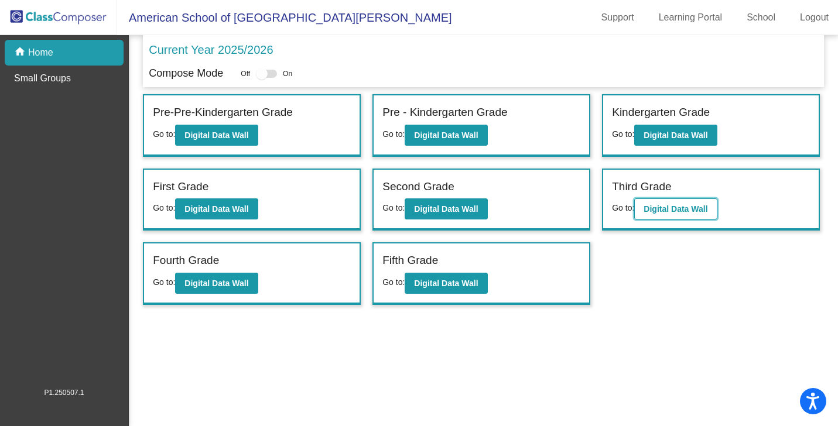
click at [671, 211] on b "Digital Data Wall" at bounding box center [675, 208] width 64 height 9
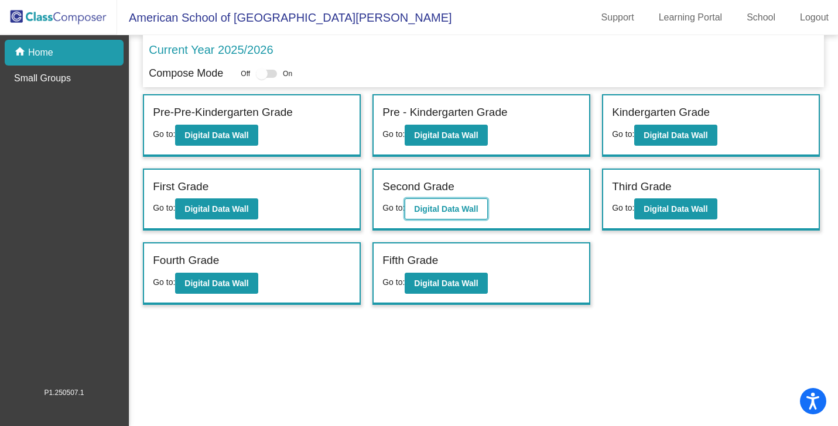
click at [454, 207] on b "Digital Data Wall" at bounding box center [446, 208] width 64 height 9
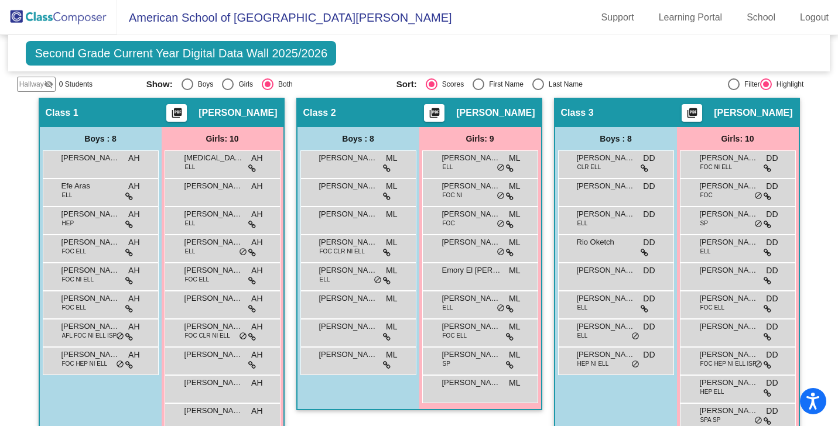
scroll to position [254, 0]
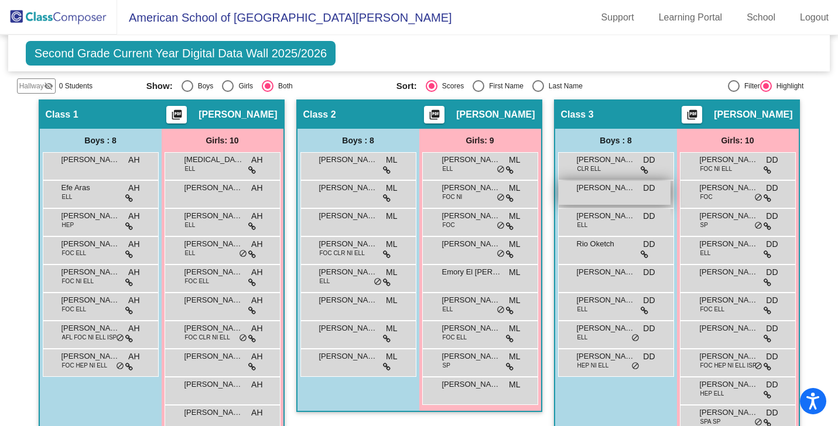
click at [599, 193] on span "[PERSON_NAME]" at bounding box center [606, 188] width 59 height 12
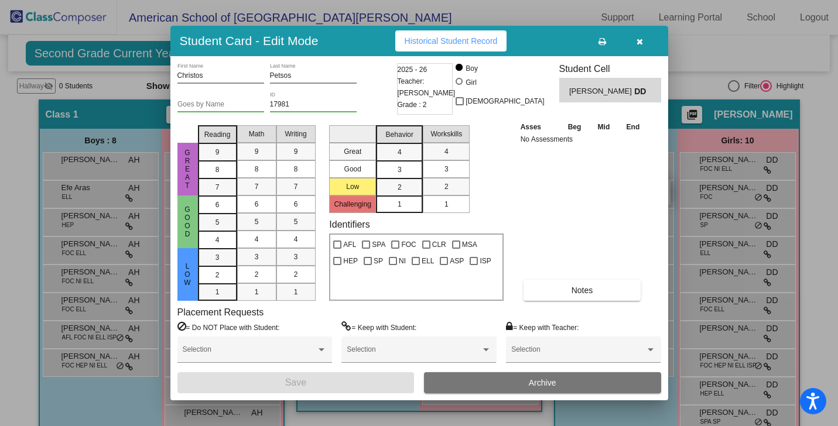
scroll to position [0, 0]
click at [639, 40] on icon "button" at bounding box center [639, 41] width 6 height 8
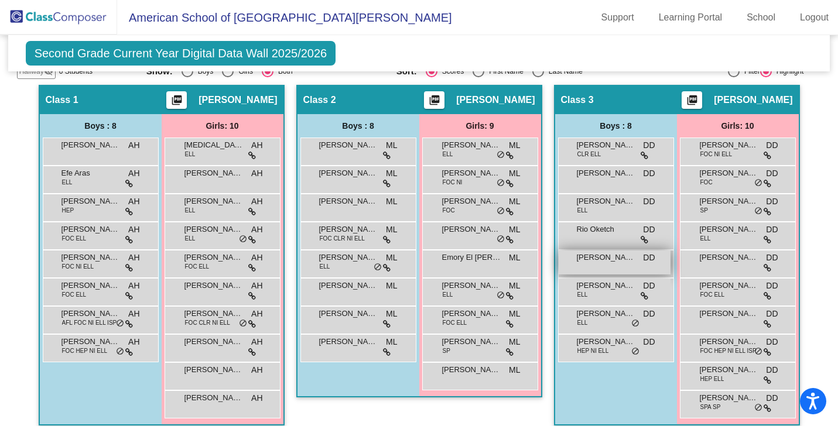
scroll to position [278, 0]
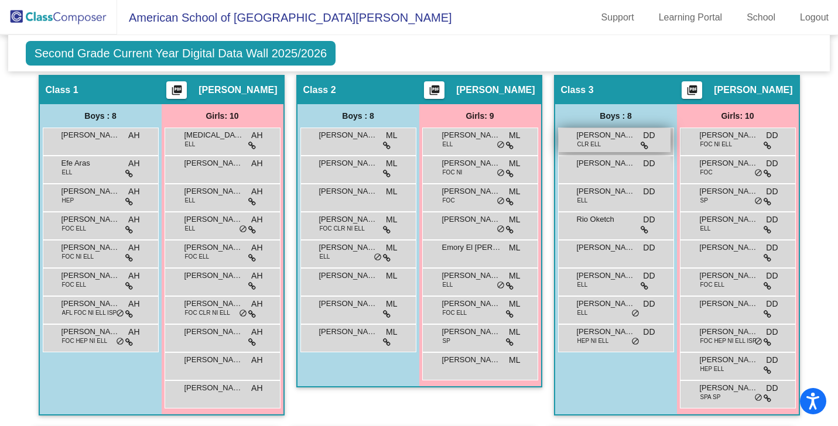
click at [607, 141] on div "[PERSON_NAME] CLR ELL DD lock do_not_disturb_alt" at bounding box center [615, 140] width 112 height 24
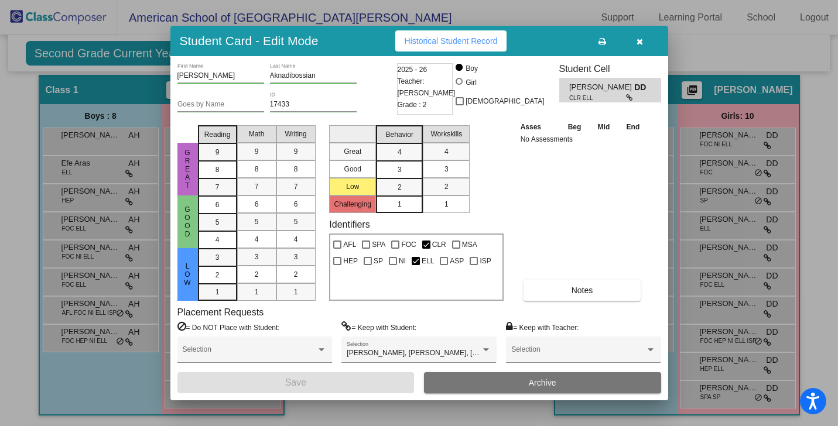
click at [641, 42] on icon "button" at bounding box center [639, 41] width 6 height 8
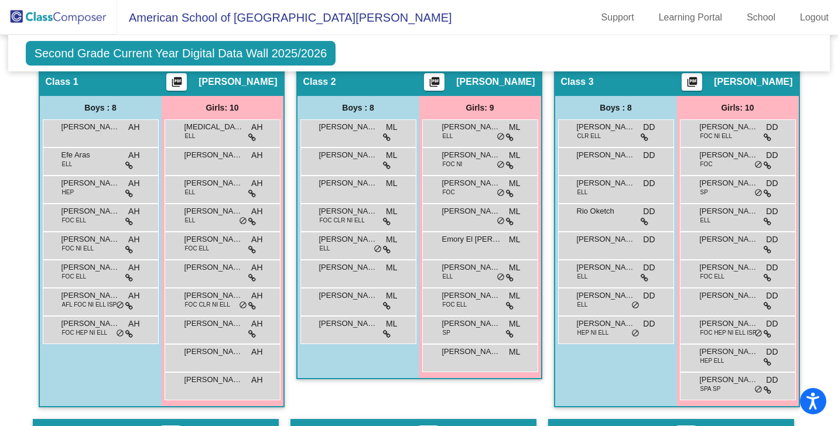
scroll to position [284, 0]
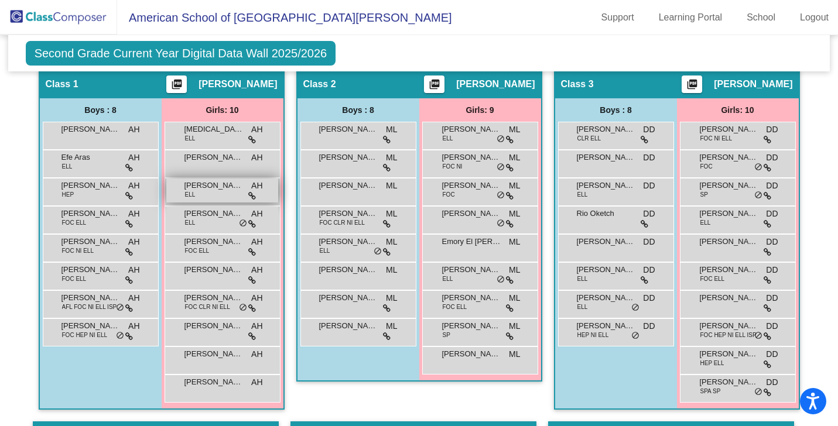
click at [210, 196] on div "Jawaher Alsada ELL AH lock do_not_disturb_alt" at bounding box center [222, 191] width 112 height 24
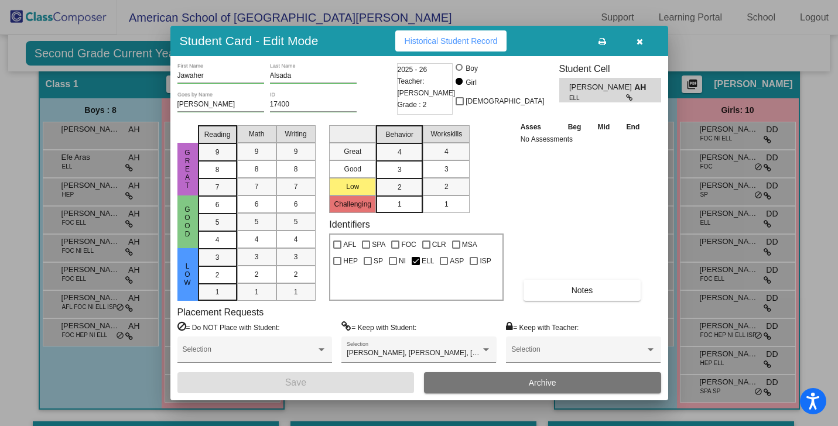
click at [638, 40] on icon "button" at bounding box center [639, 41] width 6 height 8
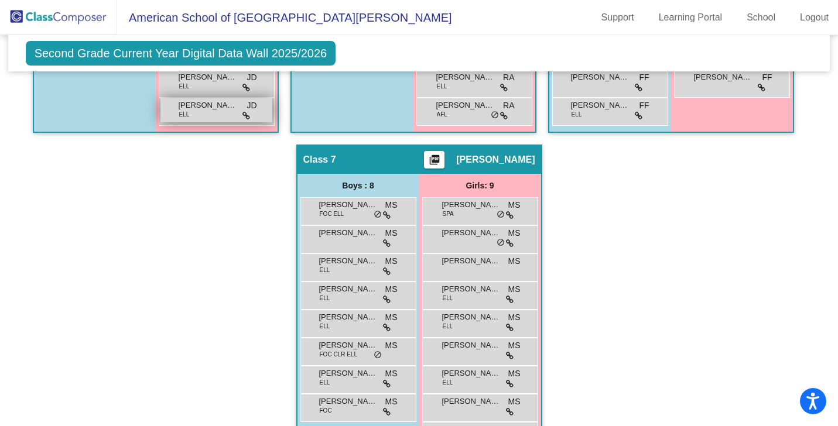
scroll to position [956, 0]
